Goal: Find specific page/section: Find specific page/section

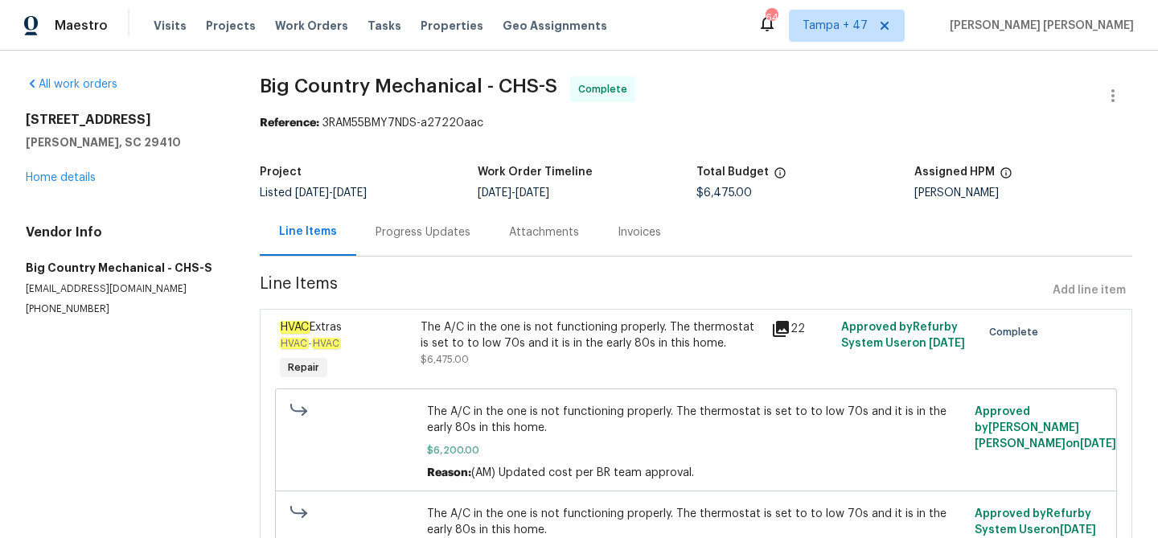
scroll to position [19, 0]
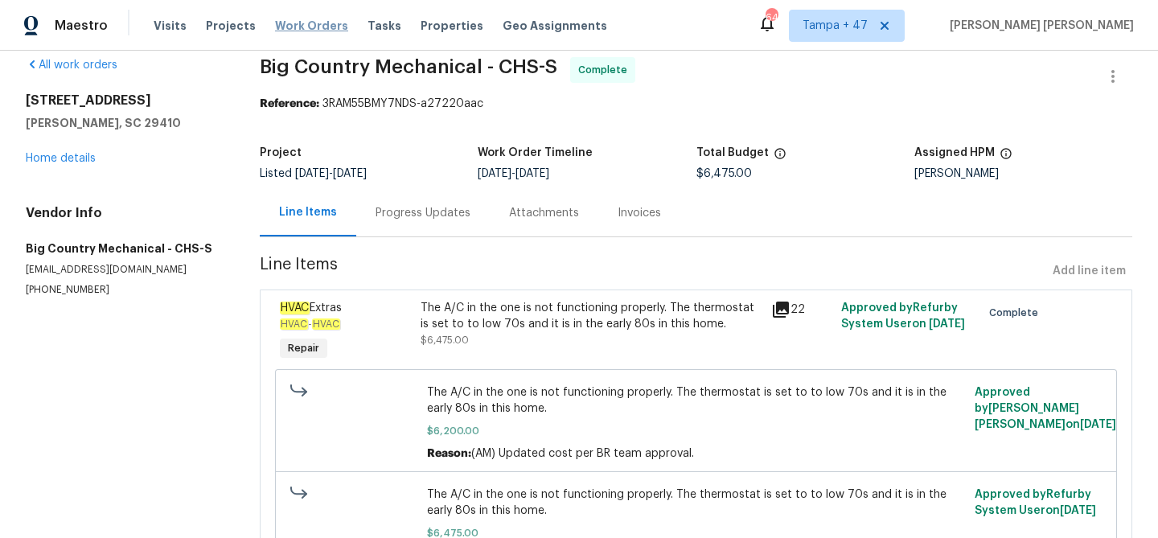
click at [306, 20] on span "Work Orders" at bounding box center [311, 26] width 73 height 16
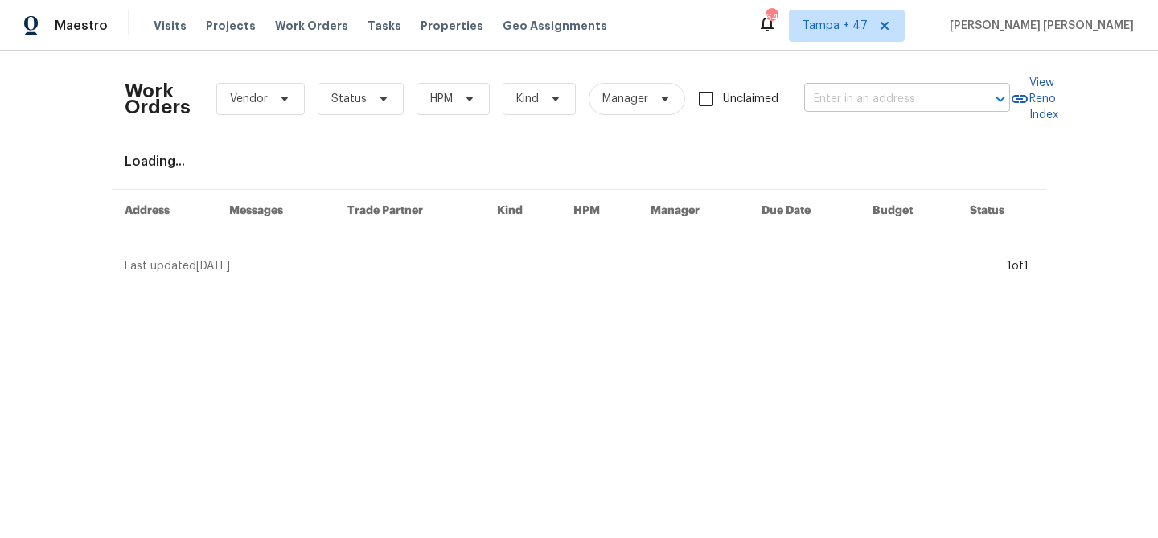
click at [863, 106] on input "text" at bounding box center [884, 99] width 161 height 25
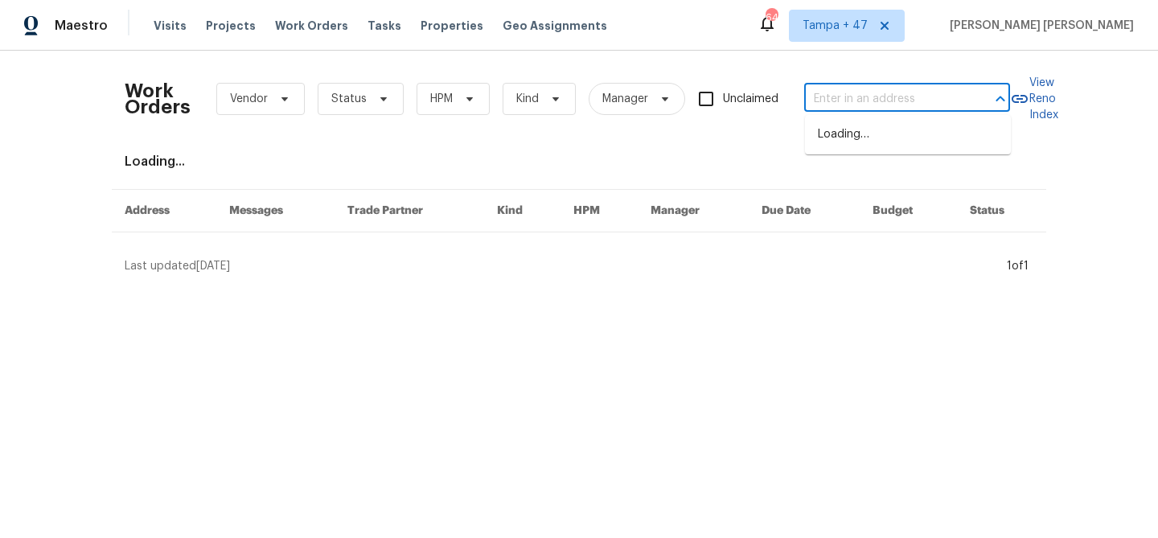
paste input "[STREET_ADDRESS][PERSON_NAME]"
type input "[STREET_ADDRESS][PERSON_NAME]"
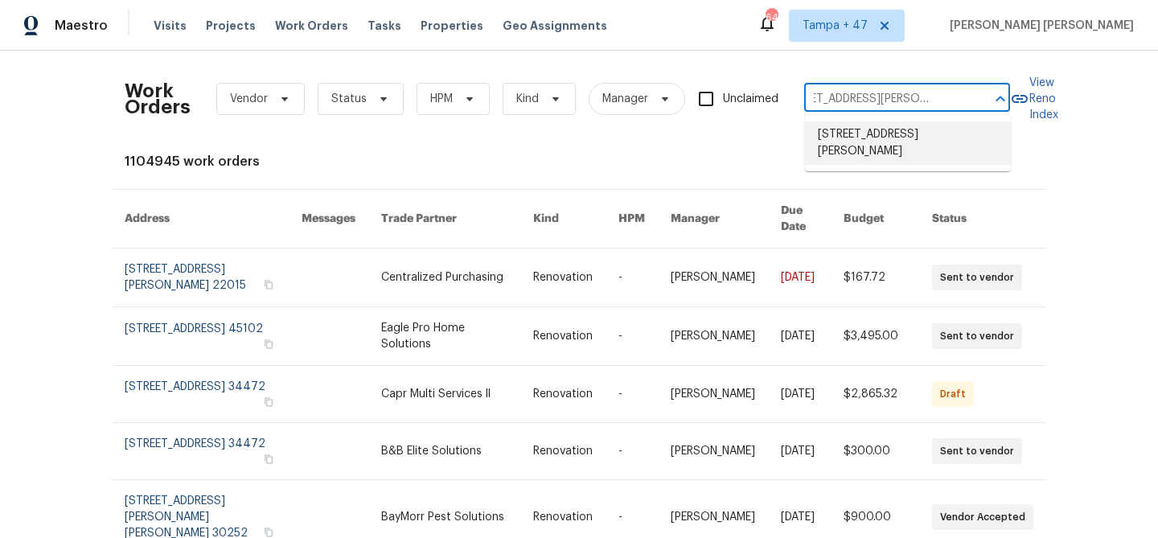
click at [870, 138] on li "[STREET_ADDRESS][PERSON_NAME]" at bounding box center [908, 142] width 206 height 43
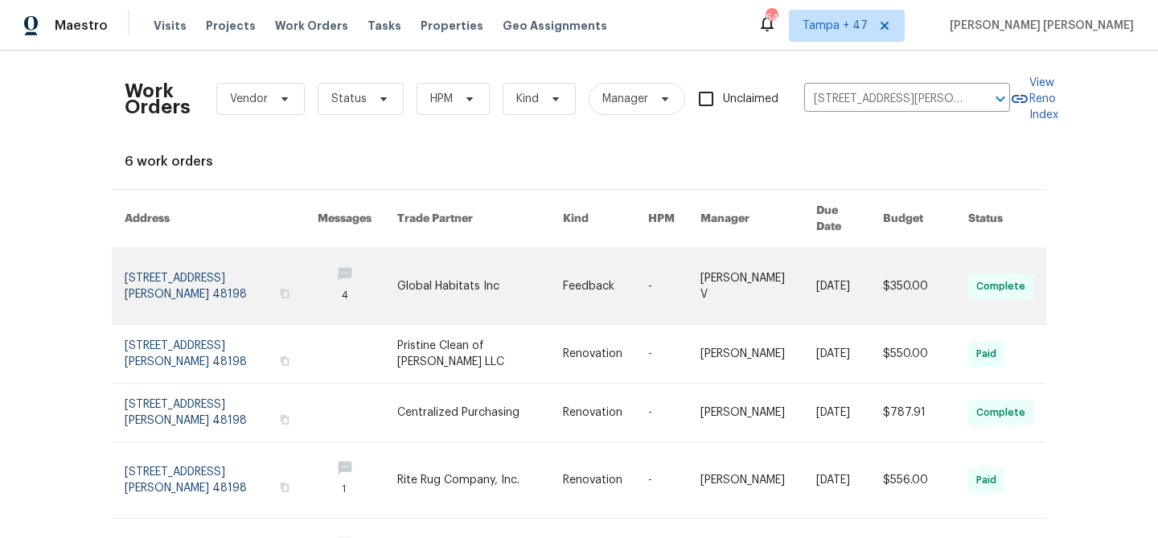
click at [858, 277] on link at bounding box center [849, 287] width 67 height 76
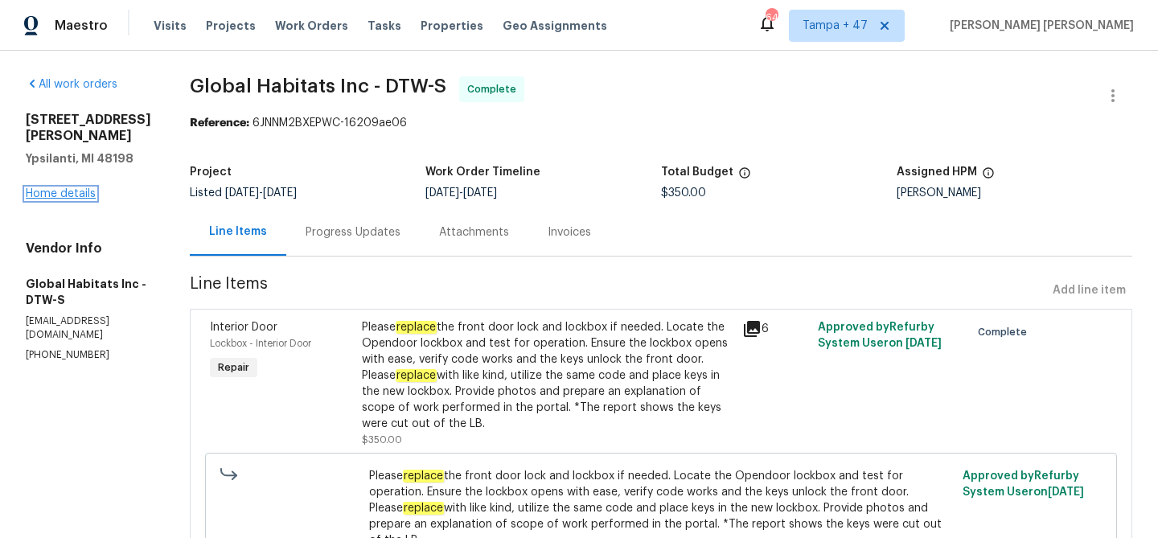
click at [76, 196] on link "Home details" at bounding box center [61, 193] width 70 height 11
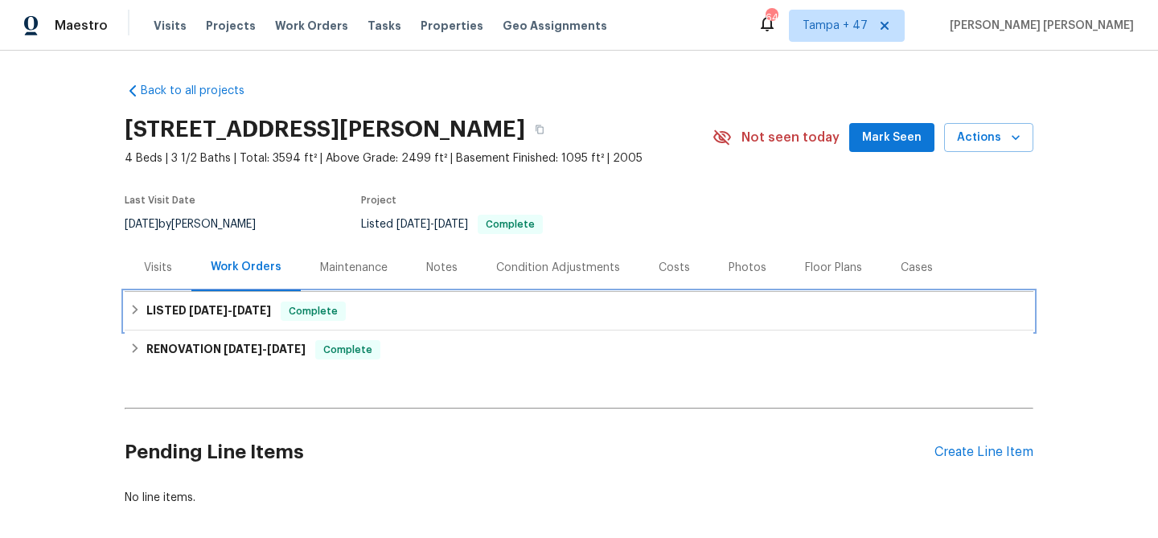
click at [319, 307] on span "Complete" at bounding box center [313, 311] width 62 height 16
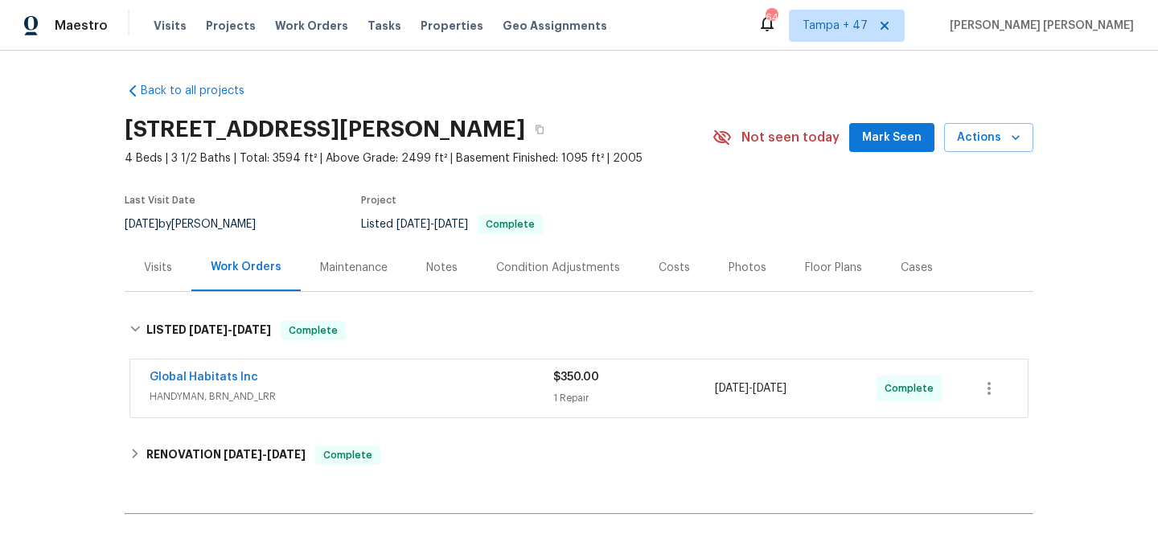
click at [413, 374] on div "Global Habitats Inc" at bounding box center [352, 378] width 404 height 19
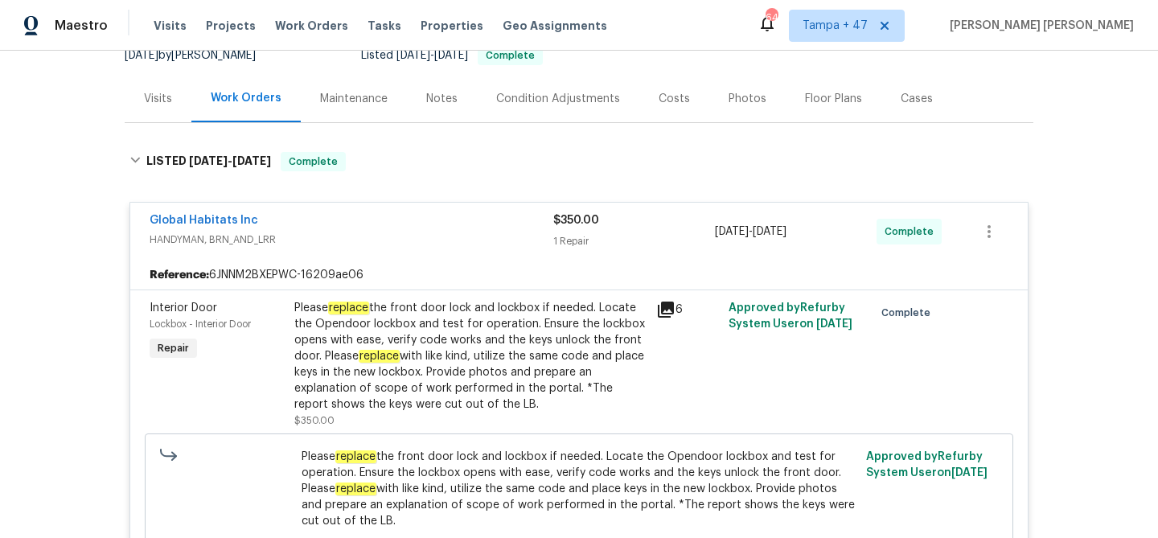
scroll to position [172, 0]
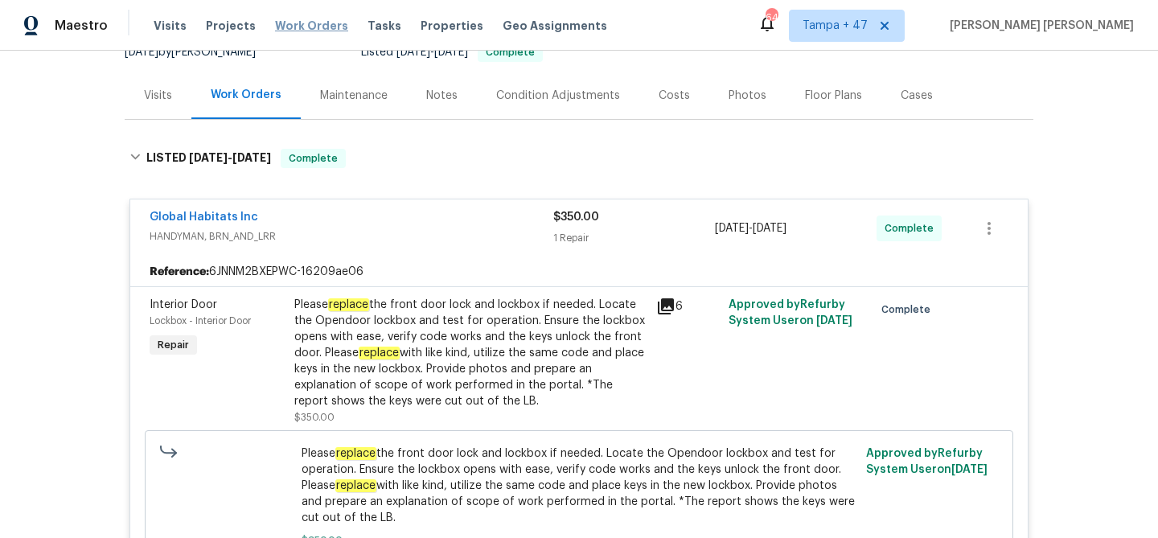
click at [284, 33] on span "Work Orders" at bounding box center [311, 26] width 73 height 16
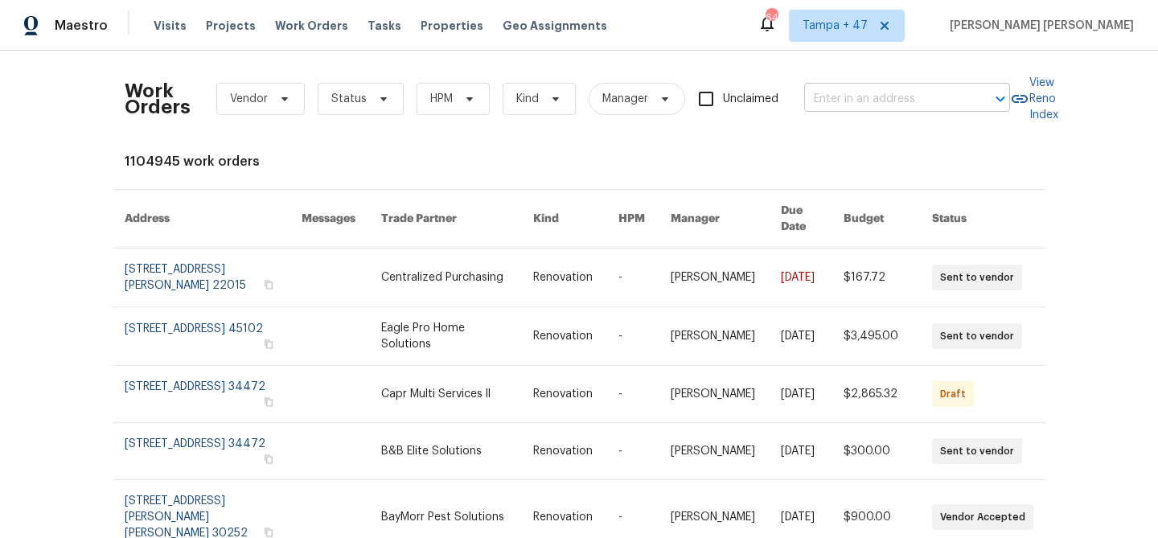
click at [841, 91] on input "text" at bounding box center [884, 99] width 161 height 25
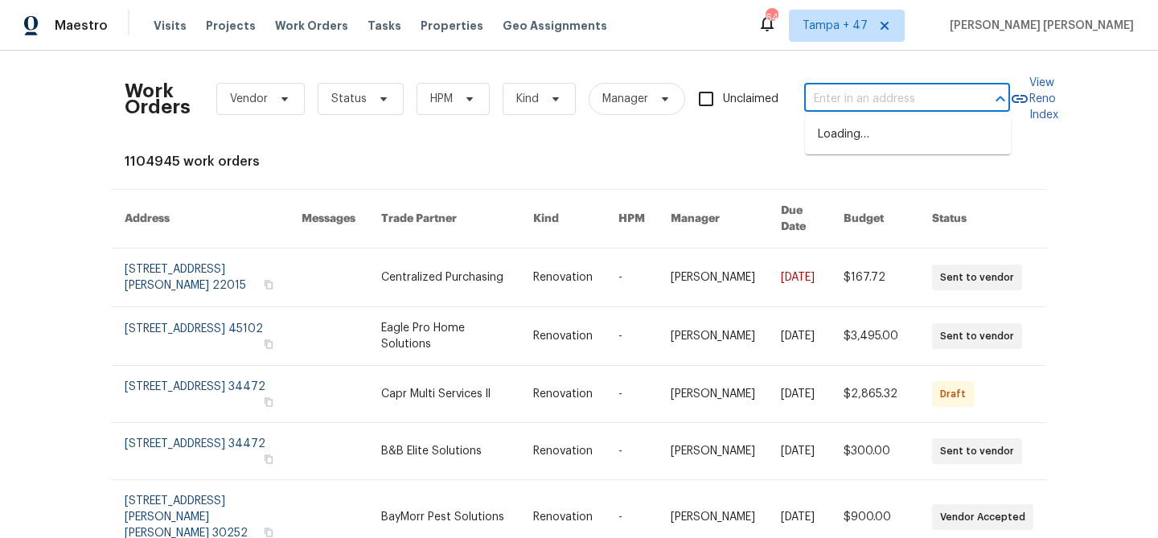
paste input "[STREET_ADDRESS][PERSON_NAME]"
type input "[STREET_ADDRESS][PERSON_NAME]"
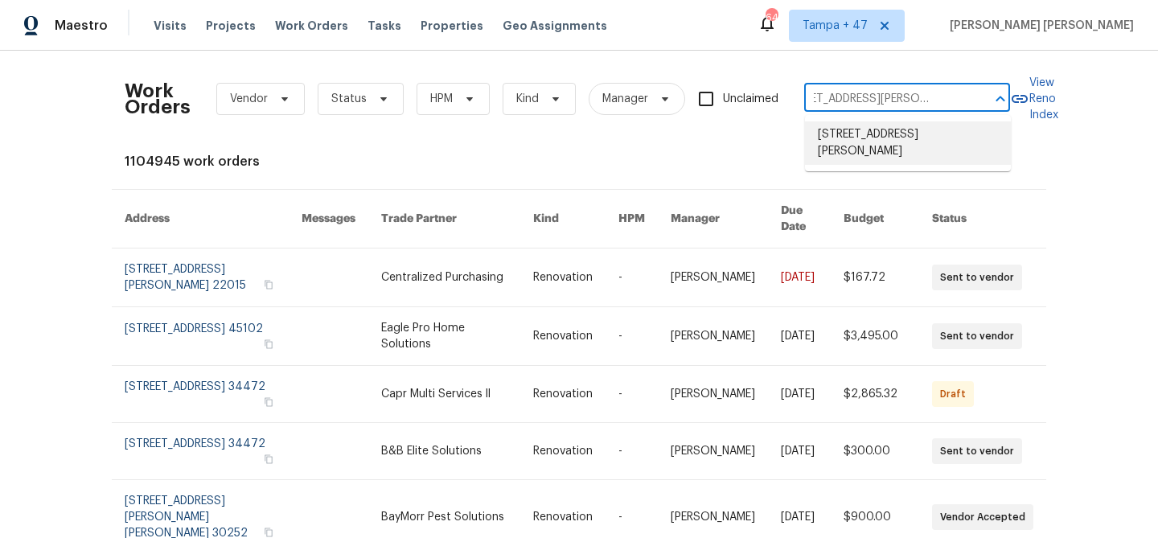
click at [852, 131] on li "[STREET_ADDRESS][PERSON_NAME]" at bounding box center [908, 142] width 206 height 43
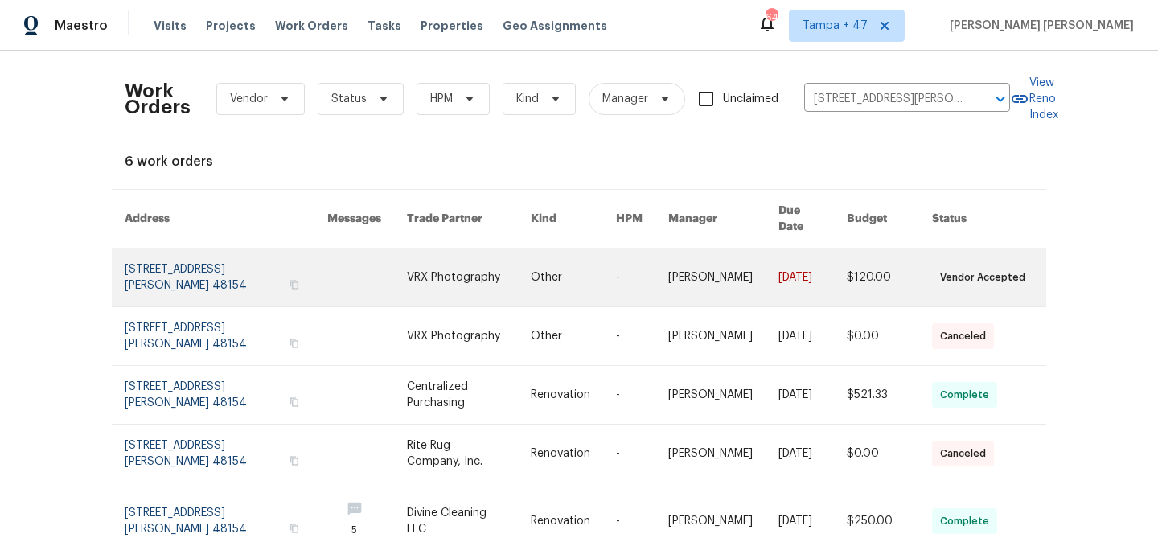
click at [846, 269] on td "$120.00" at bounding box center [876, 278] width 85 height 59
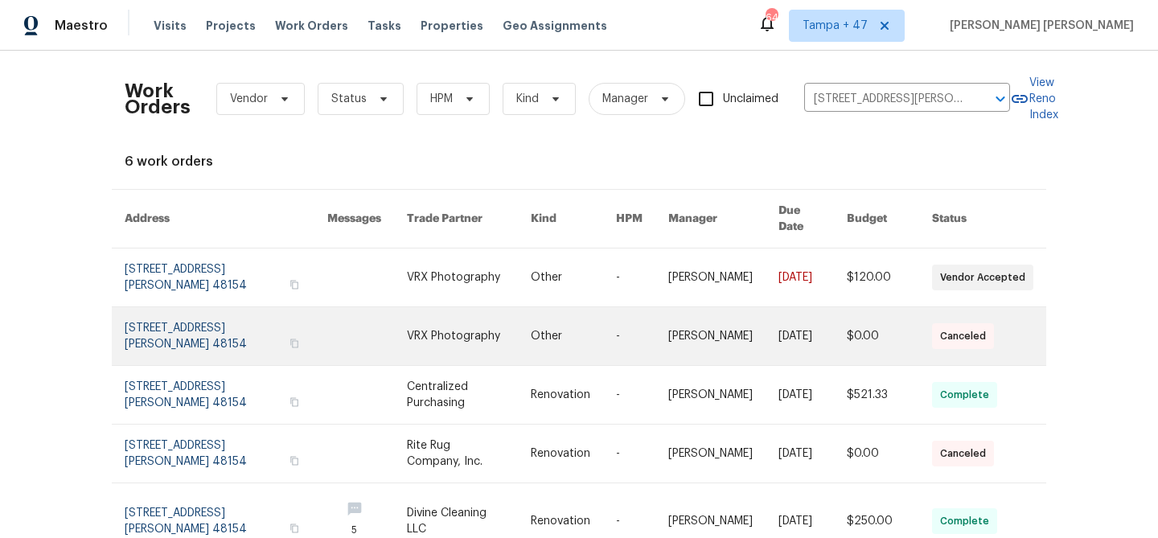
click at [544, 330] on link at bounding box center [573, 336] width 85 height 58
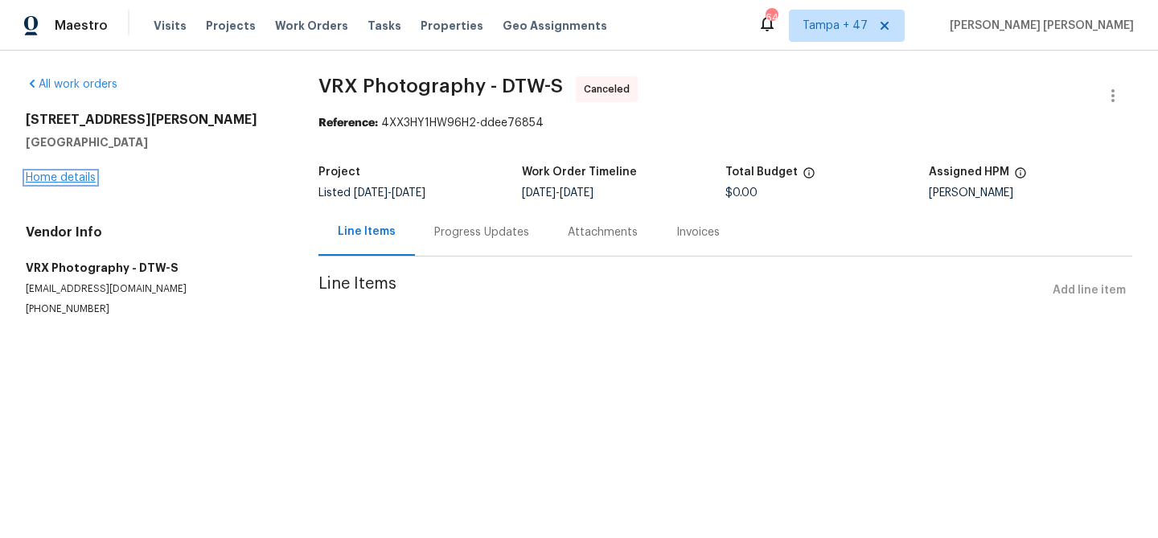
click at [76, 177] on link "Home details" at bounding box center [61, 177] width 70 height 11
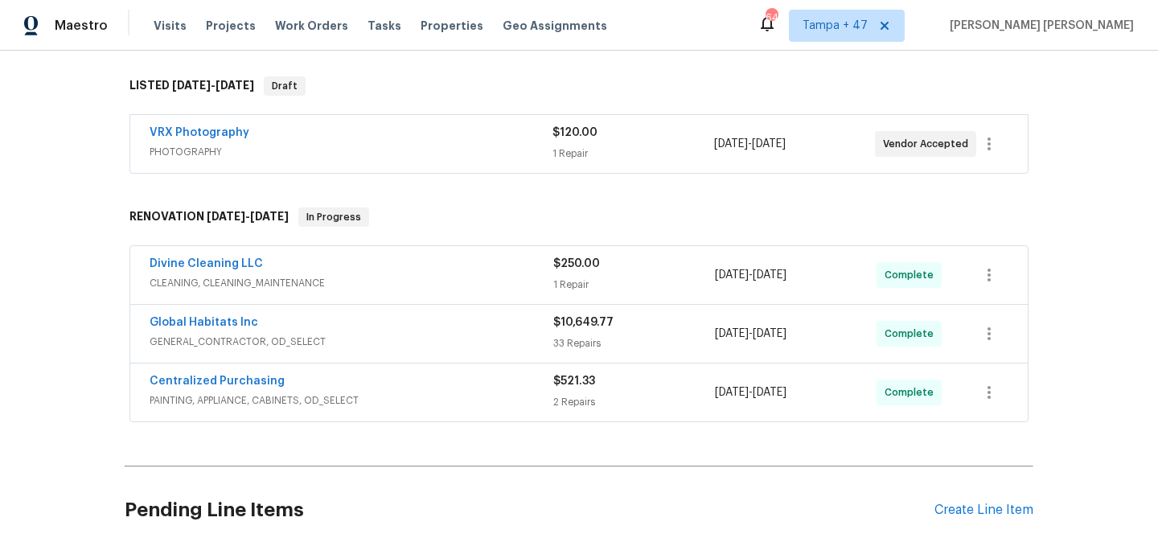
scroll to position [269, 0]
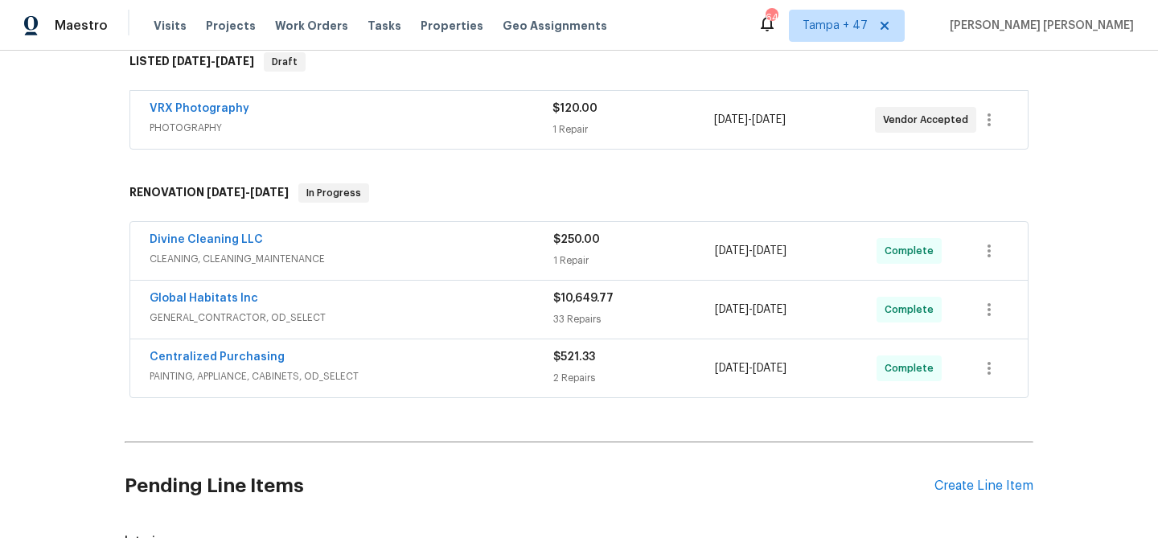
click at [426, 356] on div "Centralized Purchasing" at bounding box center [352, 358] width 404 height 19
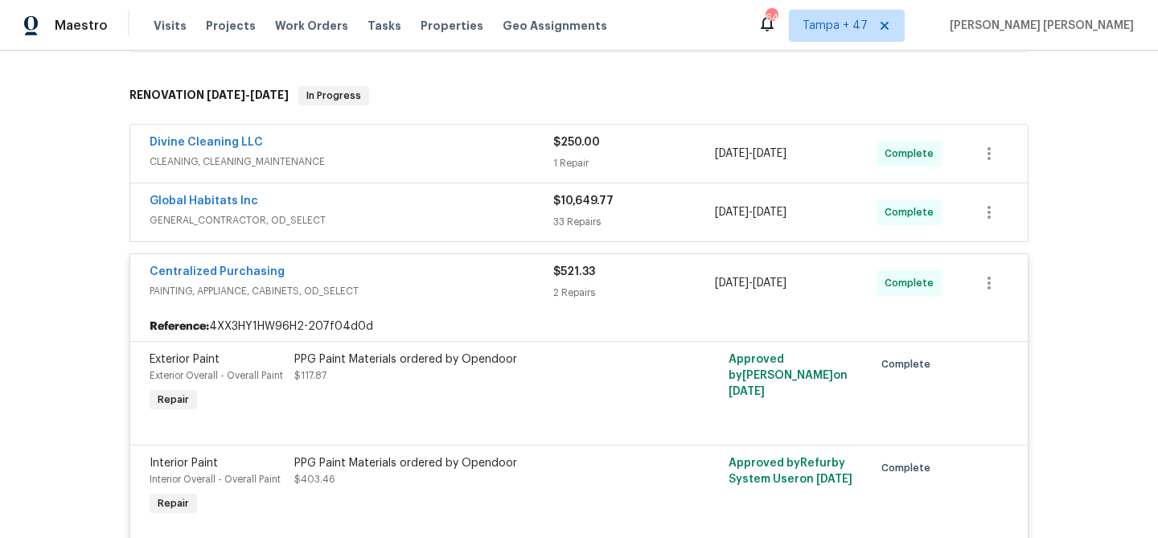
scroll to position [359, 0]
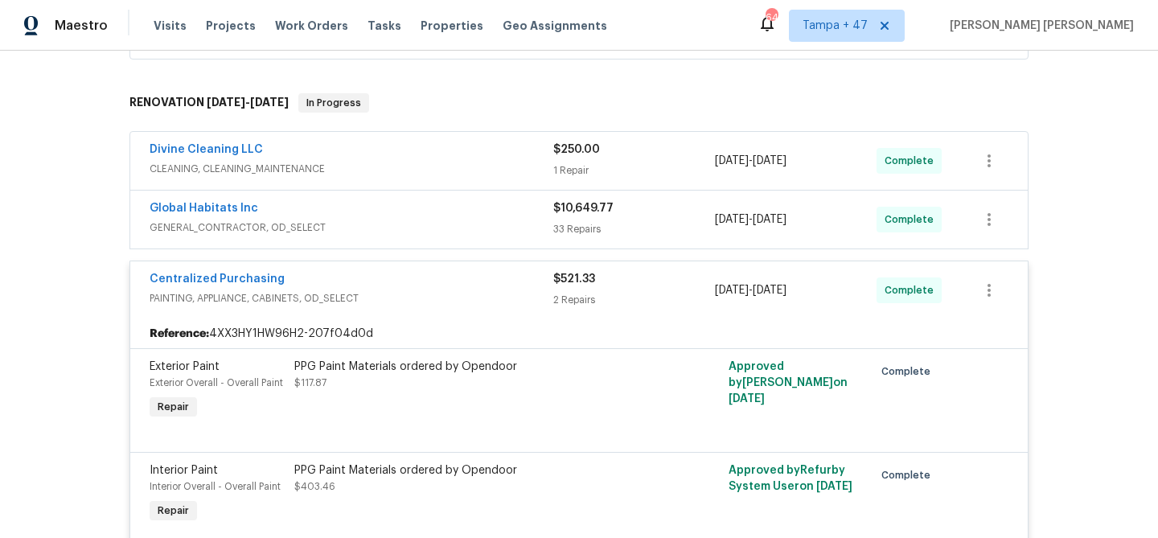
click at [494, 226] on span "GENERAL_CONTRACTOR, OD_SELECT" at bounding box center [352, 228] width 404 height 16
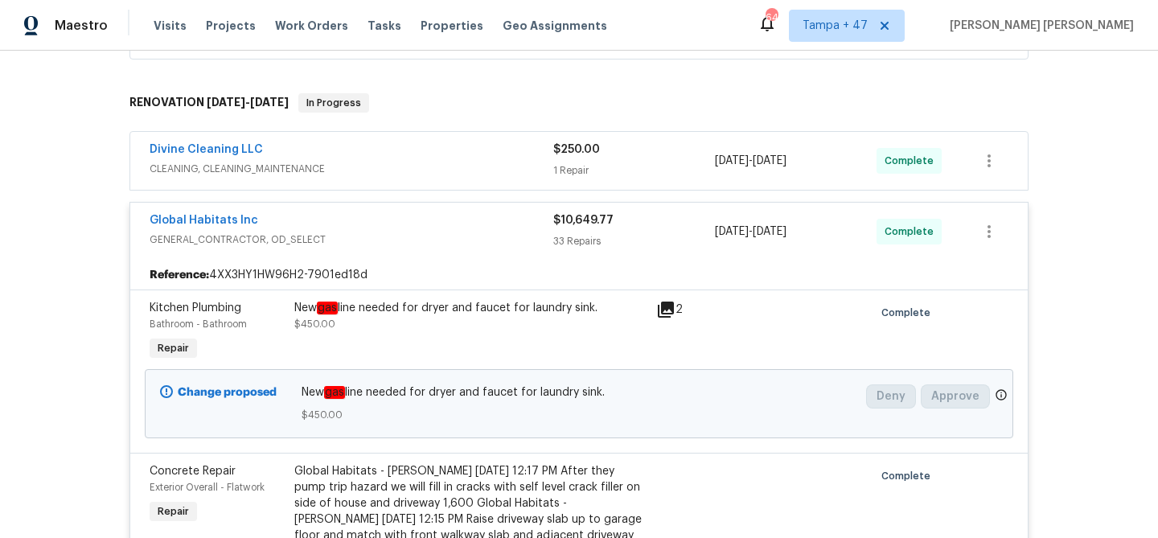
click at [514, 162] on span "CLEANING, CLEANING_MAINTENANCE" at bounding box center [352, 169] width 404 height 16
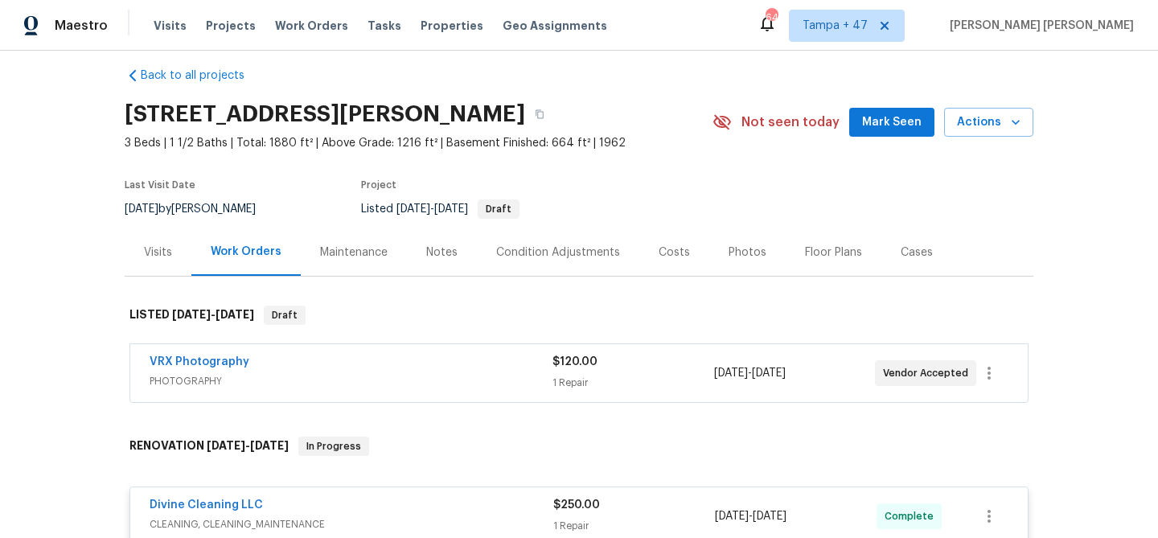
scroll to position [11, 0]
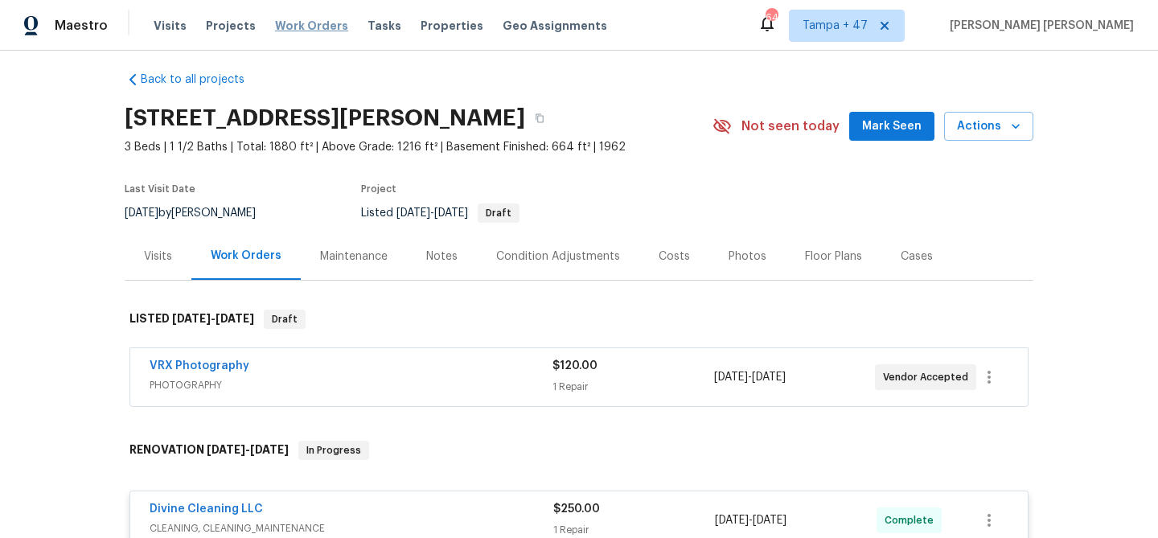
click at [290, 24] on span "Work Orders" at bounding box center [311, 26] width 73 height 16
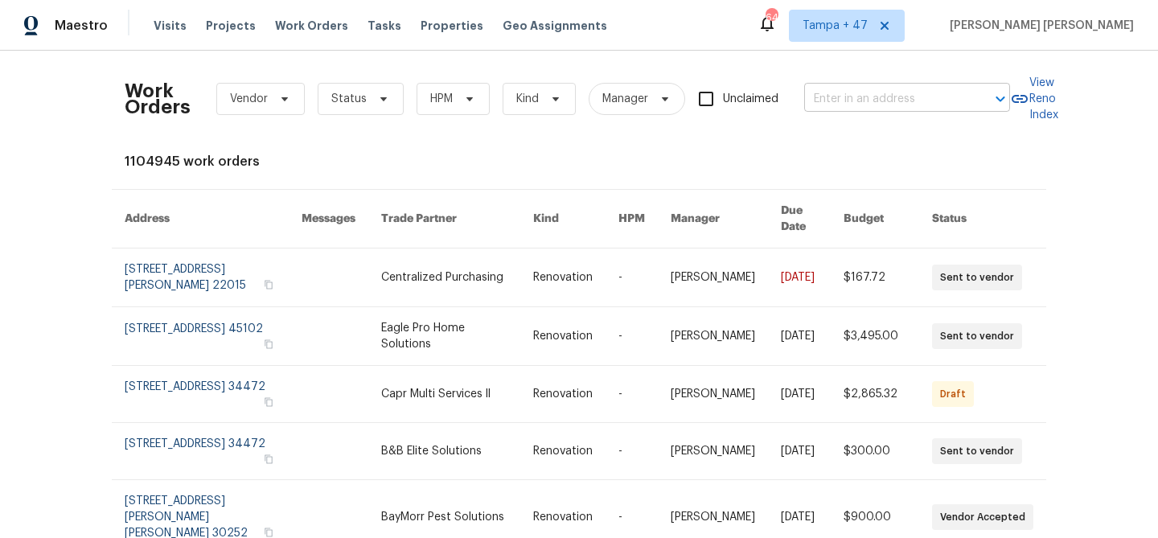
click at [852, 95] on input "text" at bounding box center [884, 99] width 161 height 25
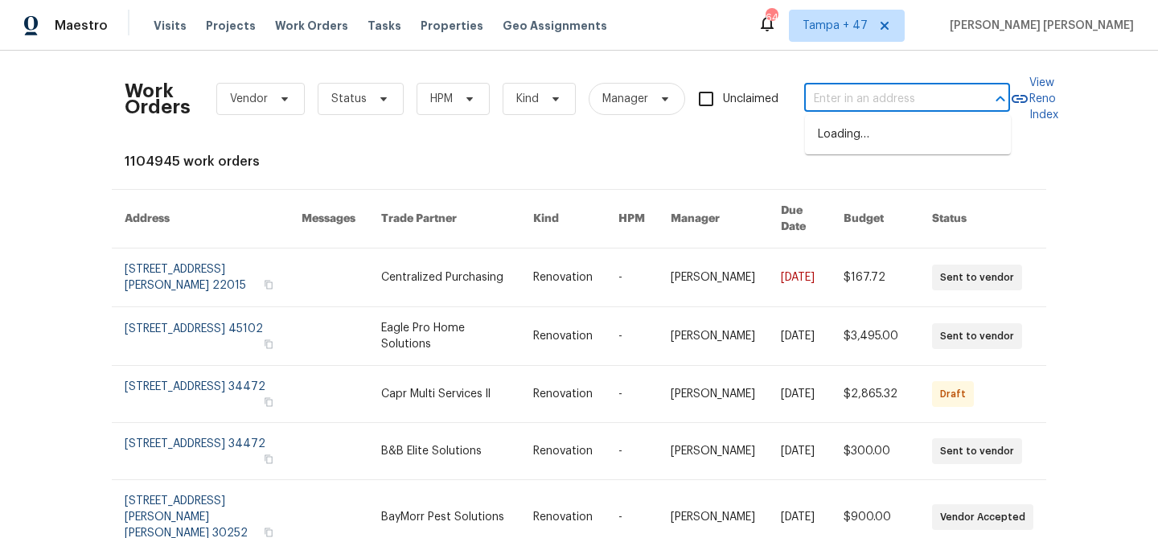
paste input "[STREET_ADDRESS]"
type input "[STREET_ADDRESS]"
click at [853, 132] on li "[STREET_ADDRESS]" at bounding box center [908, 134] width 206 height 27
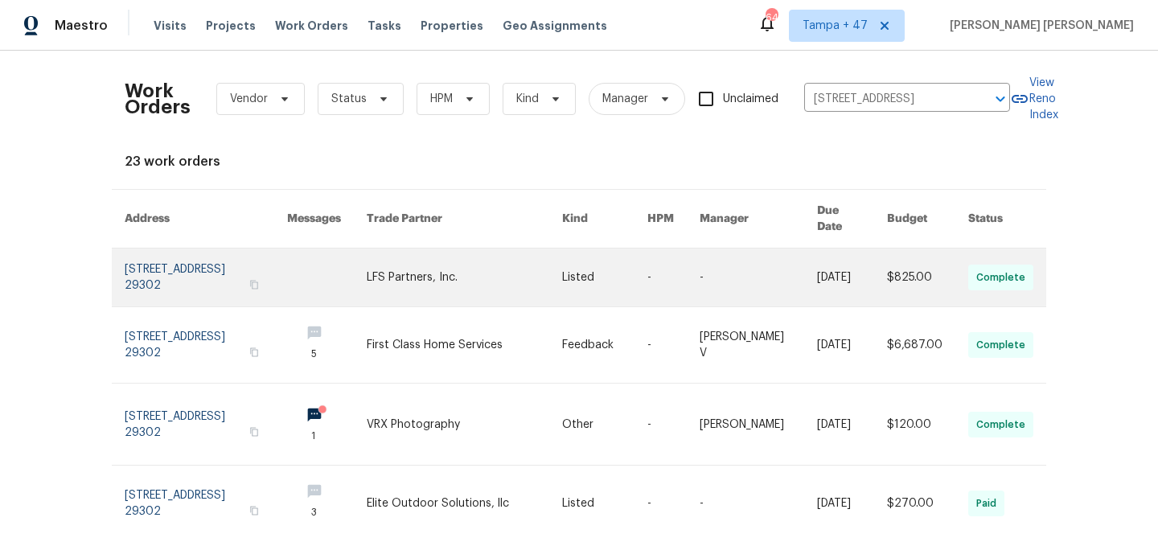
click at [579, 259] on link at bounding box center [604, 278] width 85 height 58
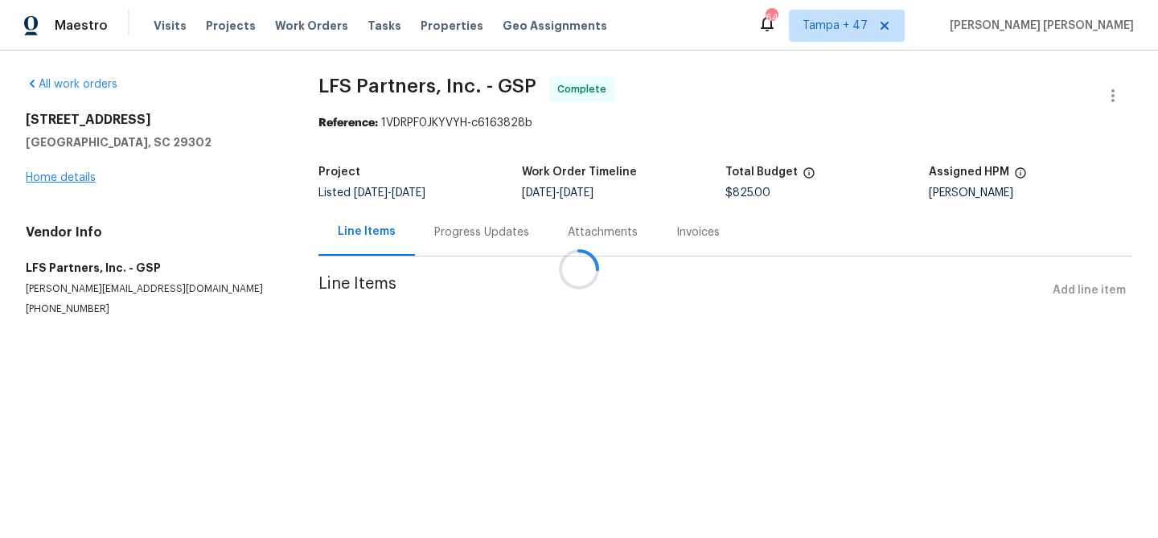
click at [76, 176] on div at bounding box center [579, 269] width 1158 height 538
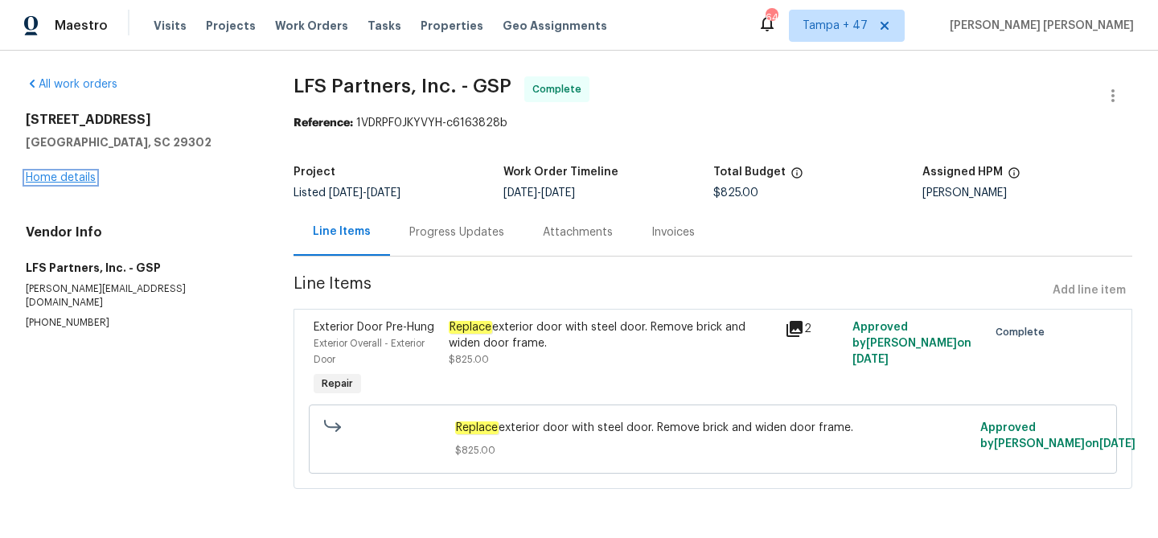
click at [76, 176] on link "Home details" at bounding box center [61, 177] width 70 height 11
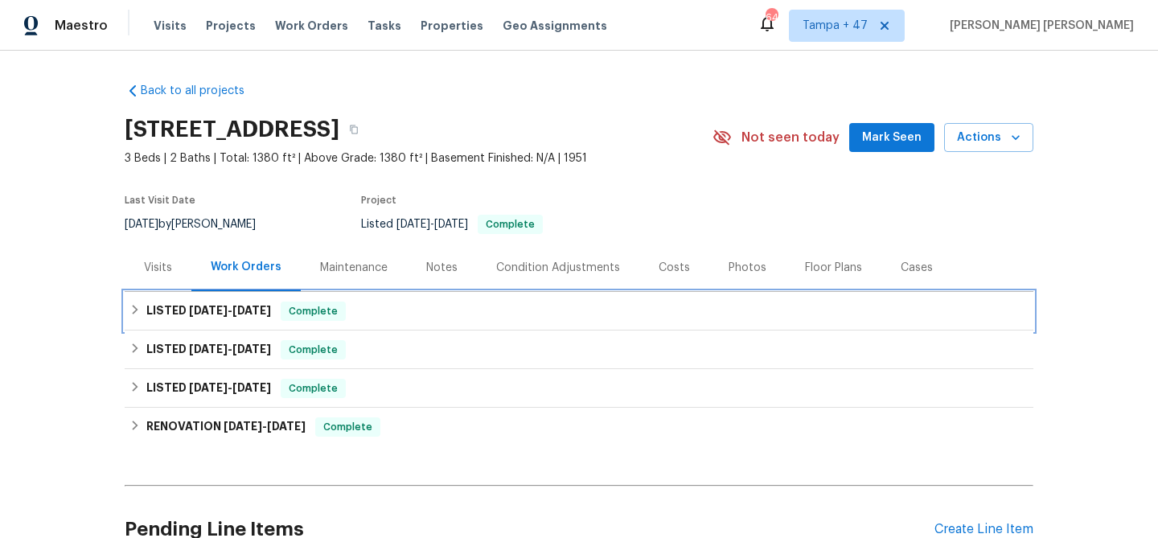
click at [375, 305] on div "LISTED [DATE] - [DATE] Complete" at bounding box center [579, 311] width 899 height 19
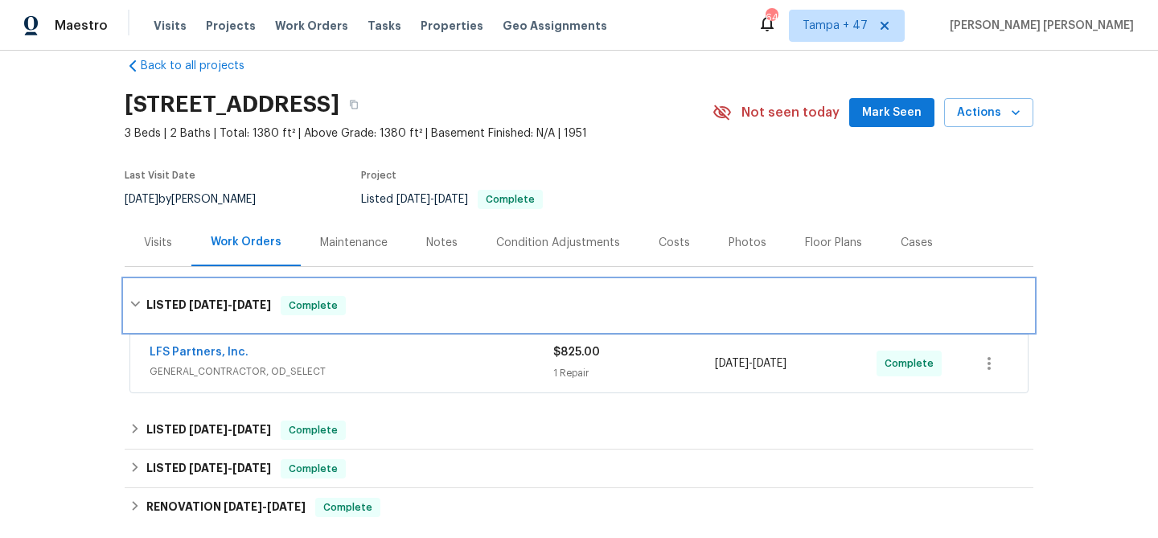
scroll to position [26, 0]
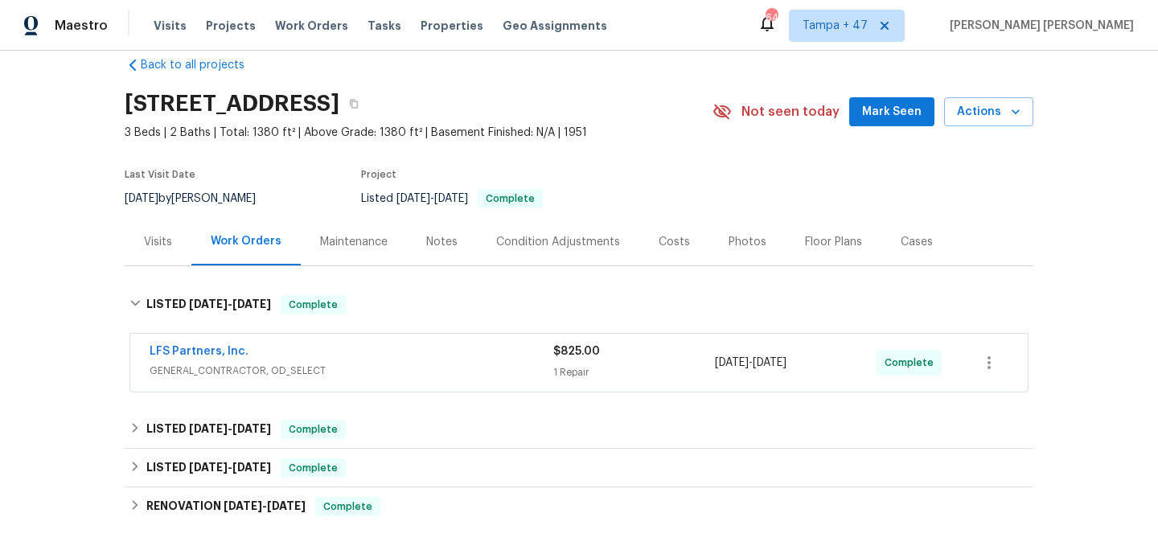
click at [444, 363] on span "GENERAL_CONTRACTOR, OD_SELECT" at bounding box center [352, 371] width 404 height 16
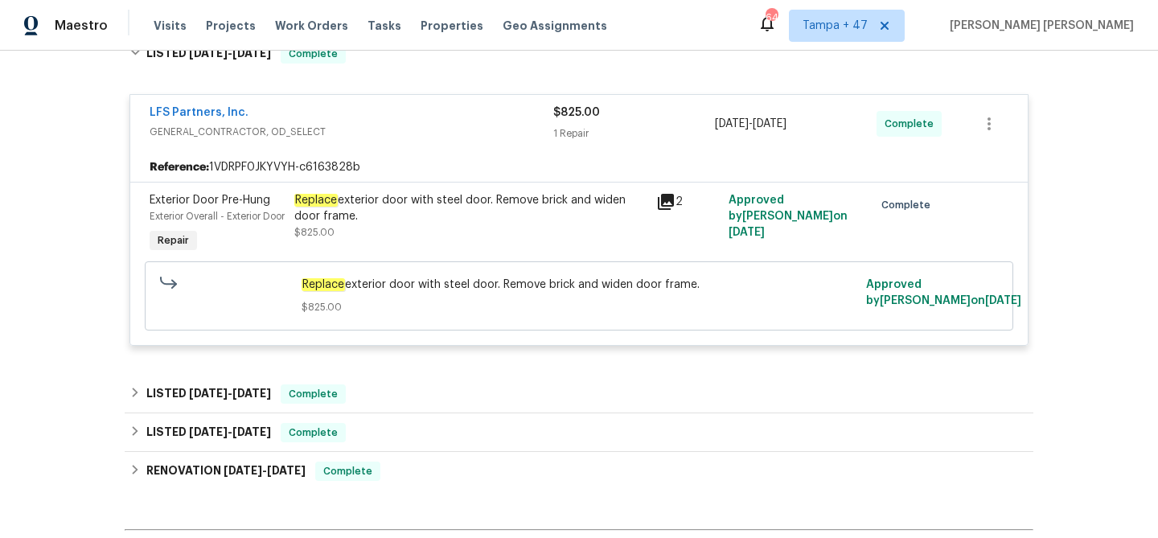
scroll to position [279, 0]
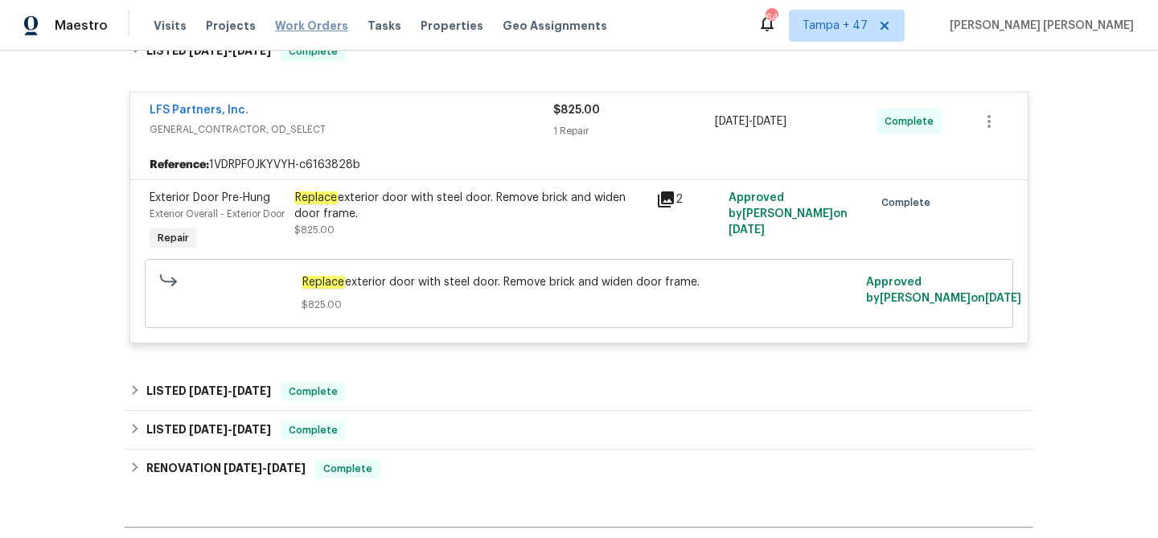
click at [300, 30] on span "Work Orders" at bounding box center [311, 26] width 73 height 16
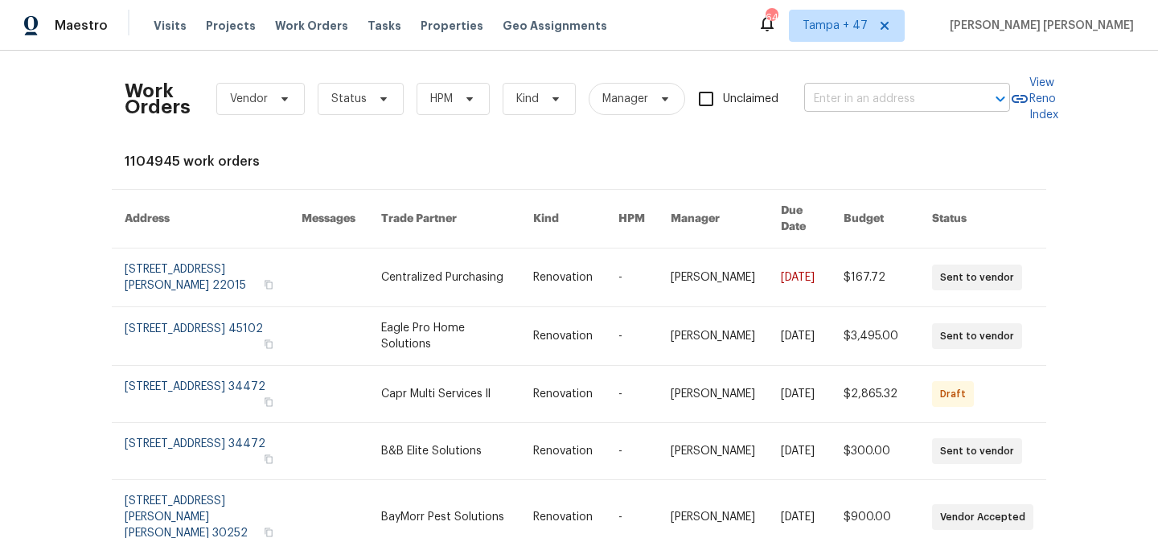
click at [884, 101] on input "text" at bounding box center [884, 99] width 161 height 25
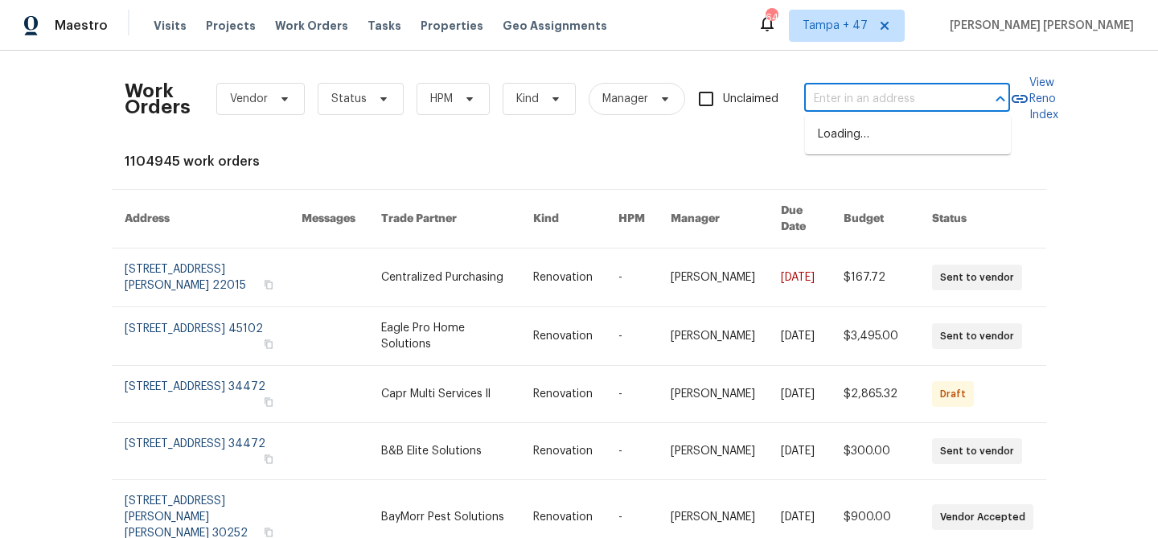
paste input "[STREET_ADDRESS]"
type input "[STREET_ADDRESS]"
click at [886, 134] on li "[STREET_ADDRESS]" at bounding box center [908, 134] width 206 height 27
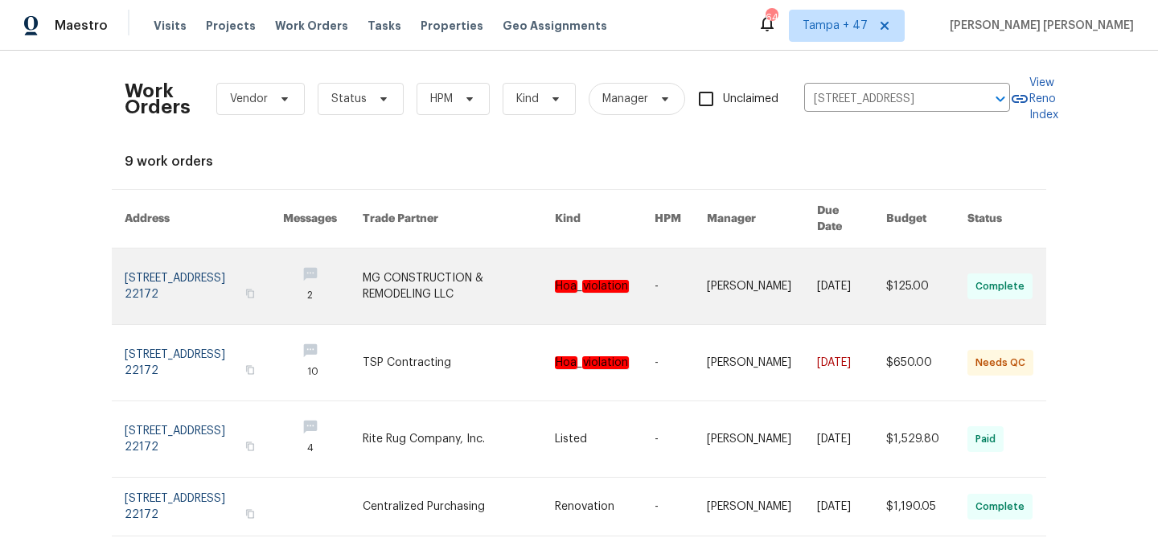
click at [845, 265] on link at bounding box center [851, 287] width 69 height 76
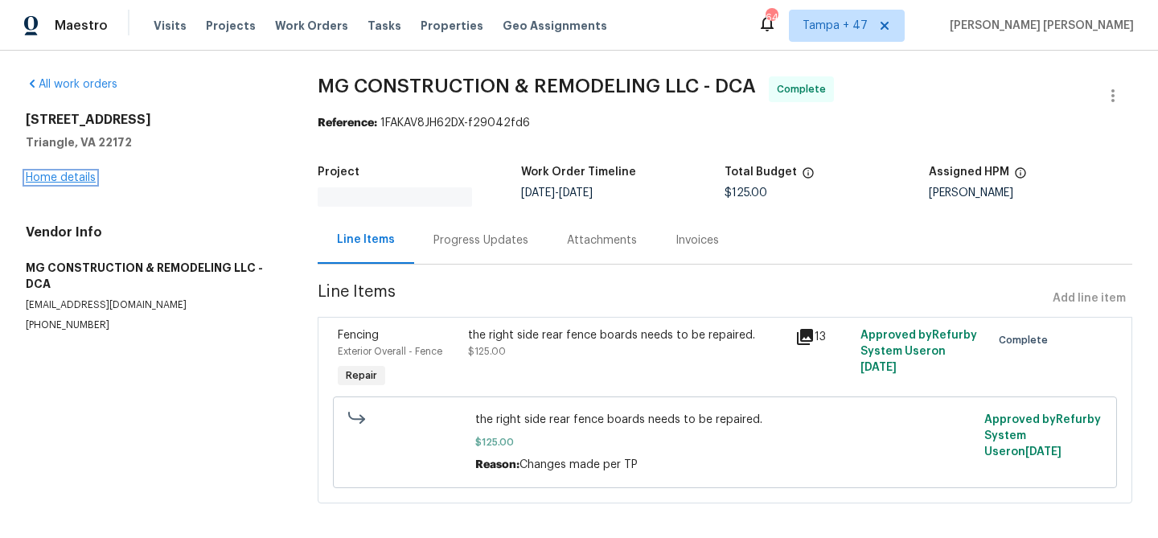
click at [77, 179] on link "Home details" at bounding box center [61, 177] width 70 height 11
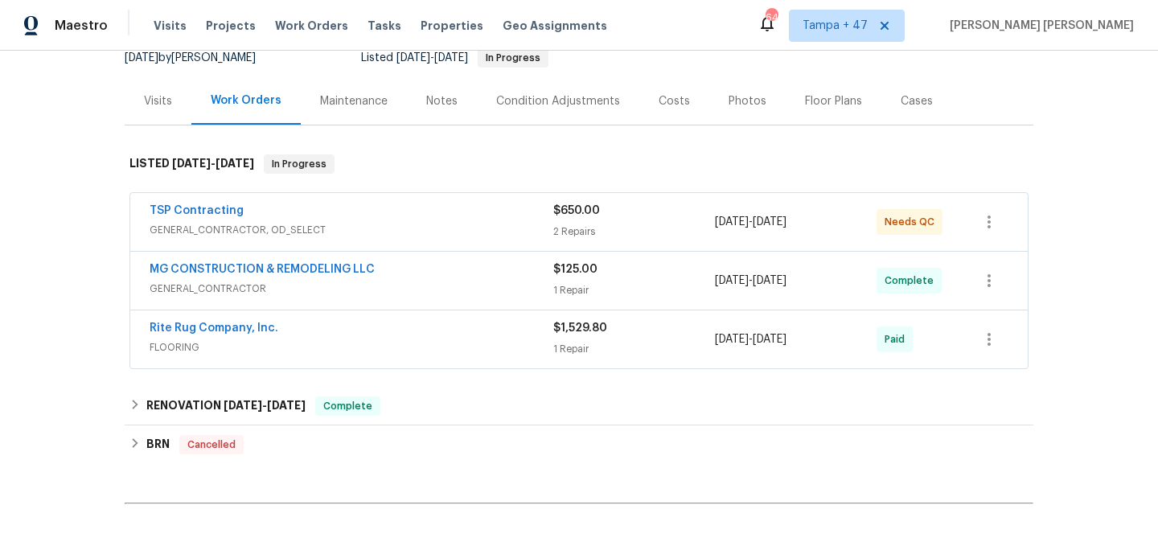
scroll to position [176, 0]
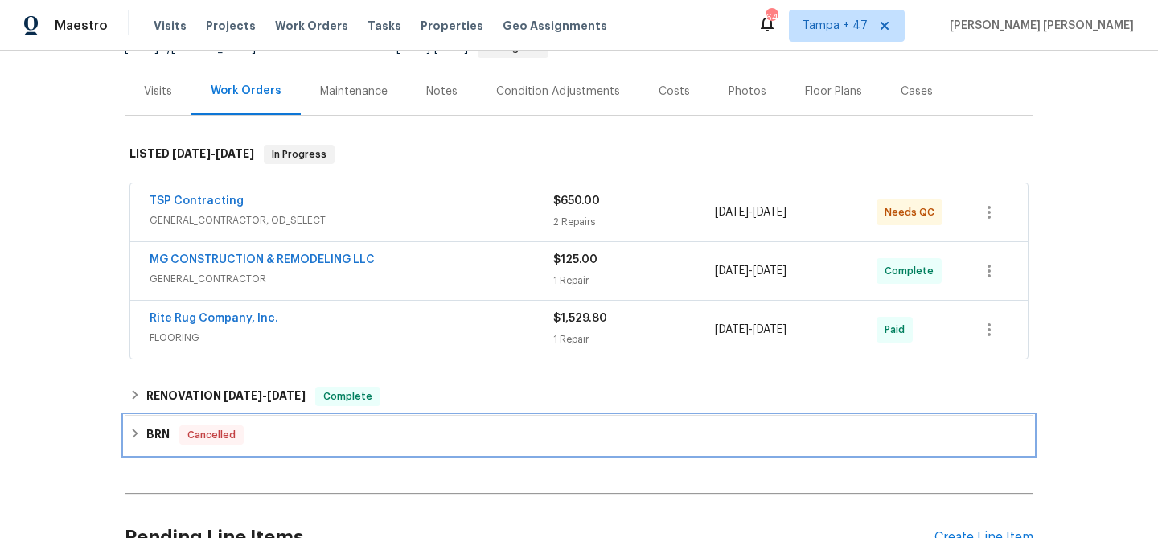
click at [290, 439] on div "BRN Cancelled" at bounding box center [579, 435] width 899 height 19
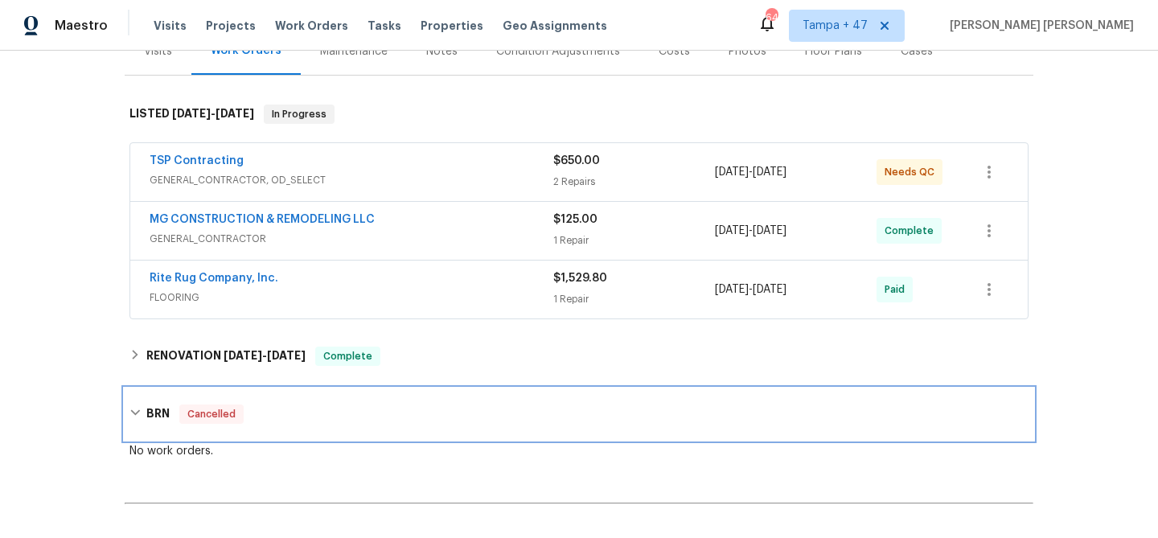
scroll to position [223, 0]
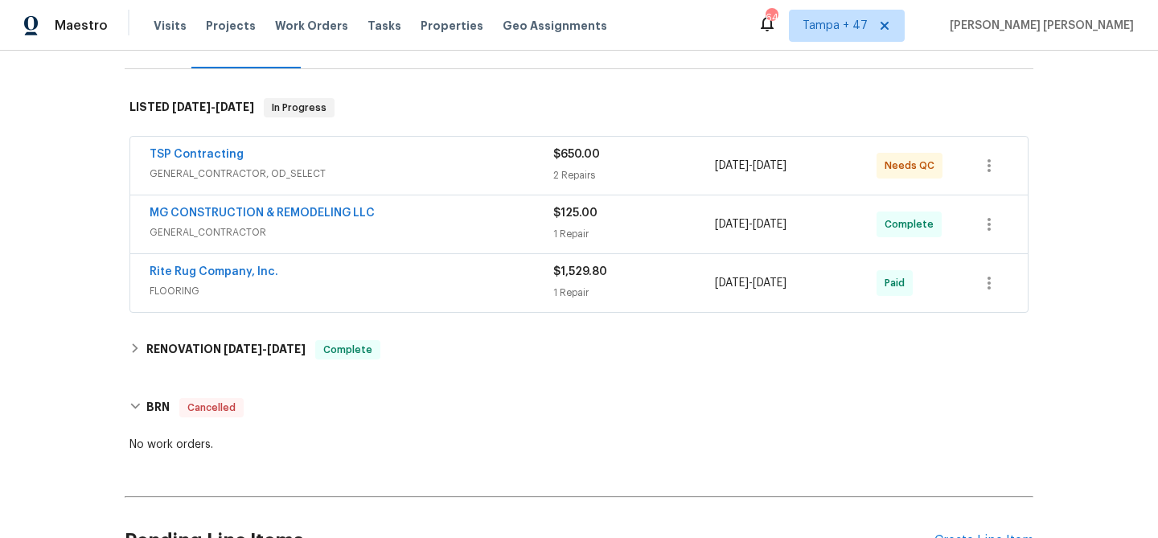
click at [482, 208] on div "MG CONSTRUCTION & REMODELING LLC" at bounding box center [352, 214] width 404 height 19
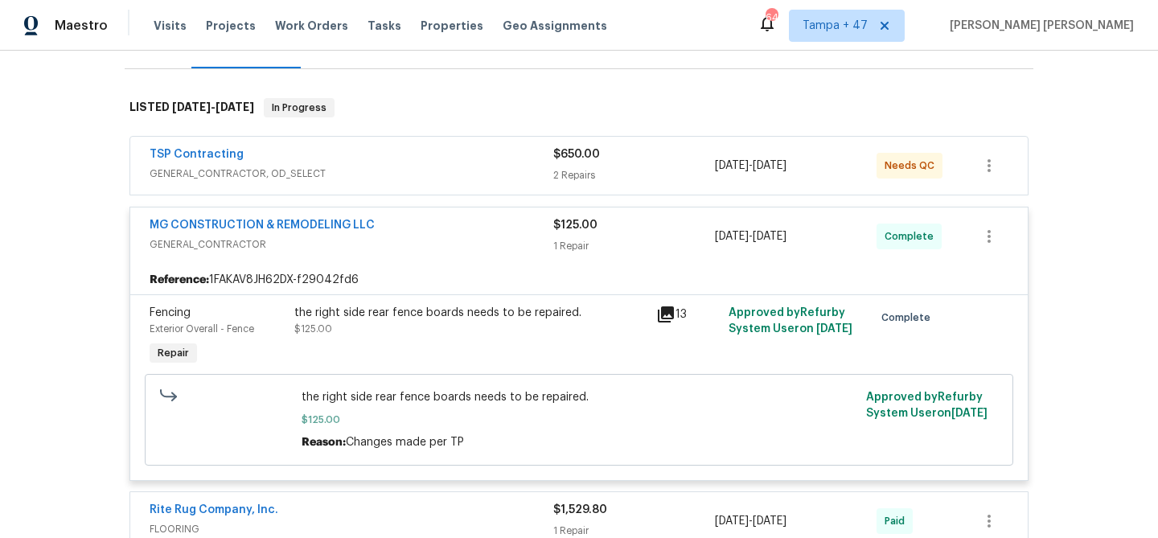
click at [507, 164] on div "TSP Contracting" at bounding box center [352, 155] width 404 height 19
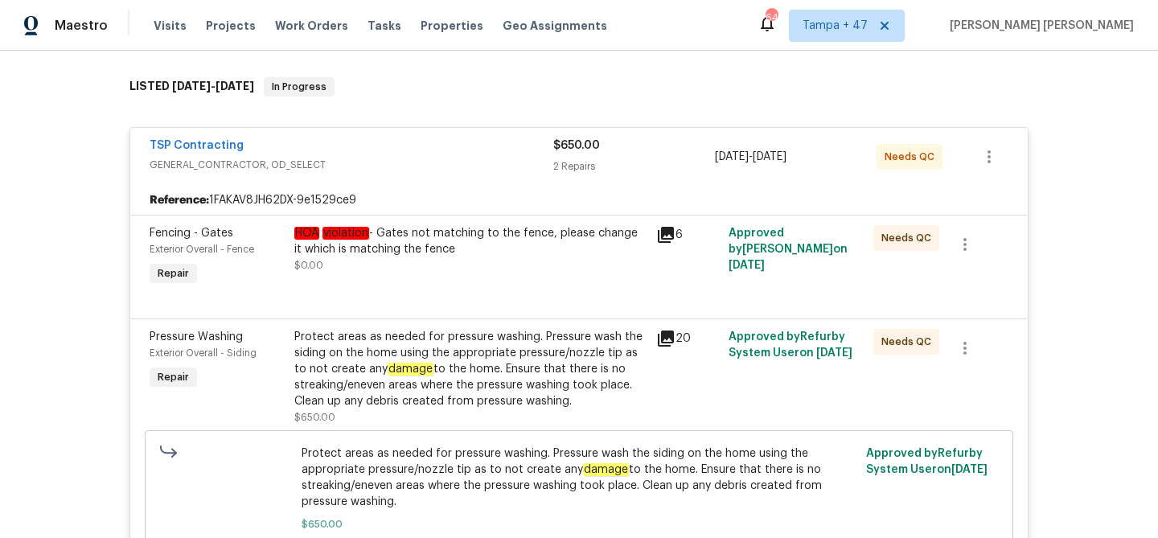
scroll to position [248, 0]
